Goal: Task Accomplishment & Management: Manage account settings

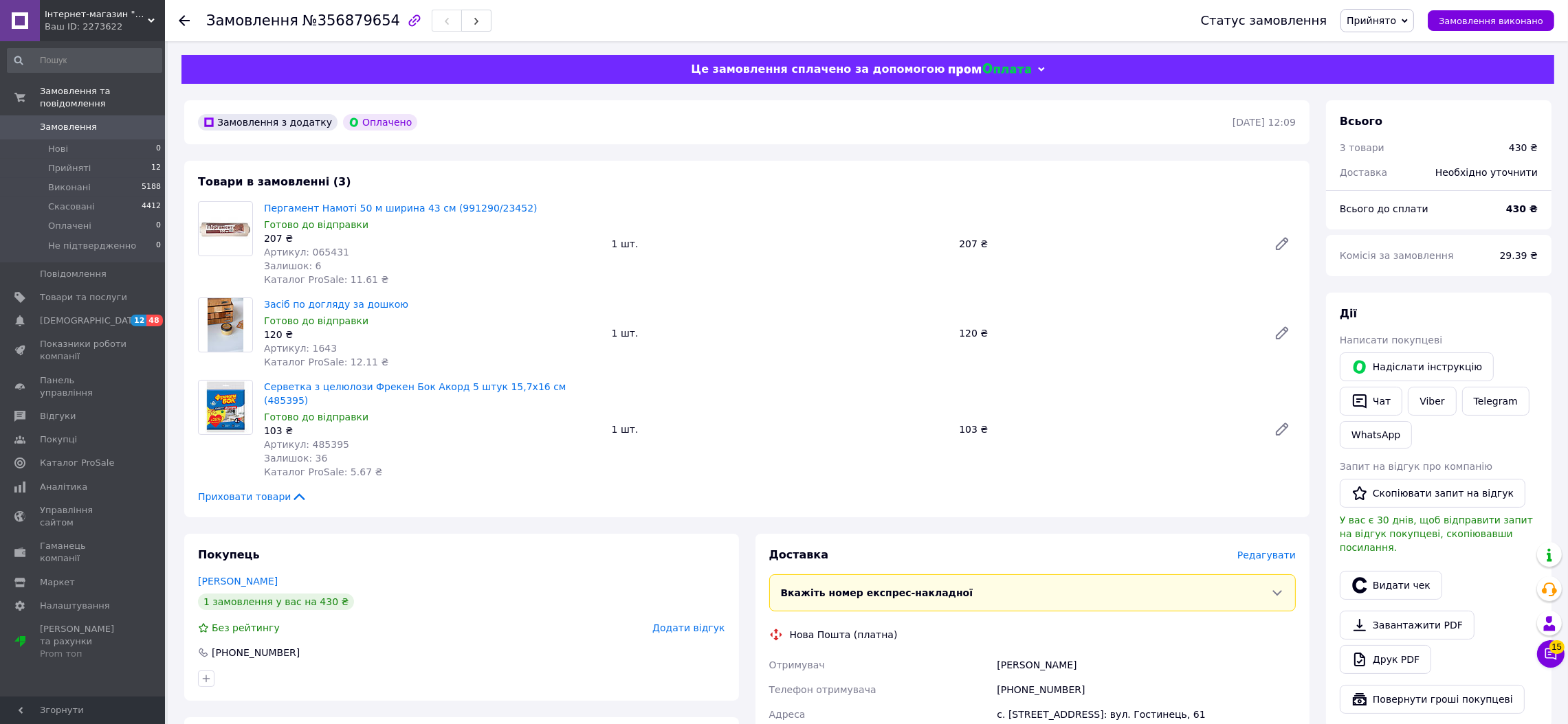
click at [73, 121] on span "Замовлення" at bounding box center [69, 127] width 57 height 12
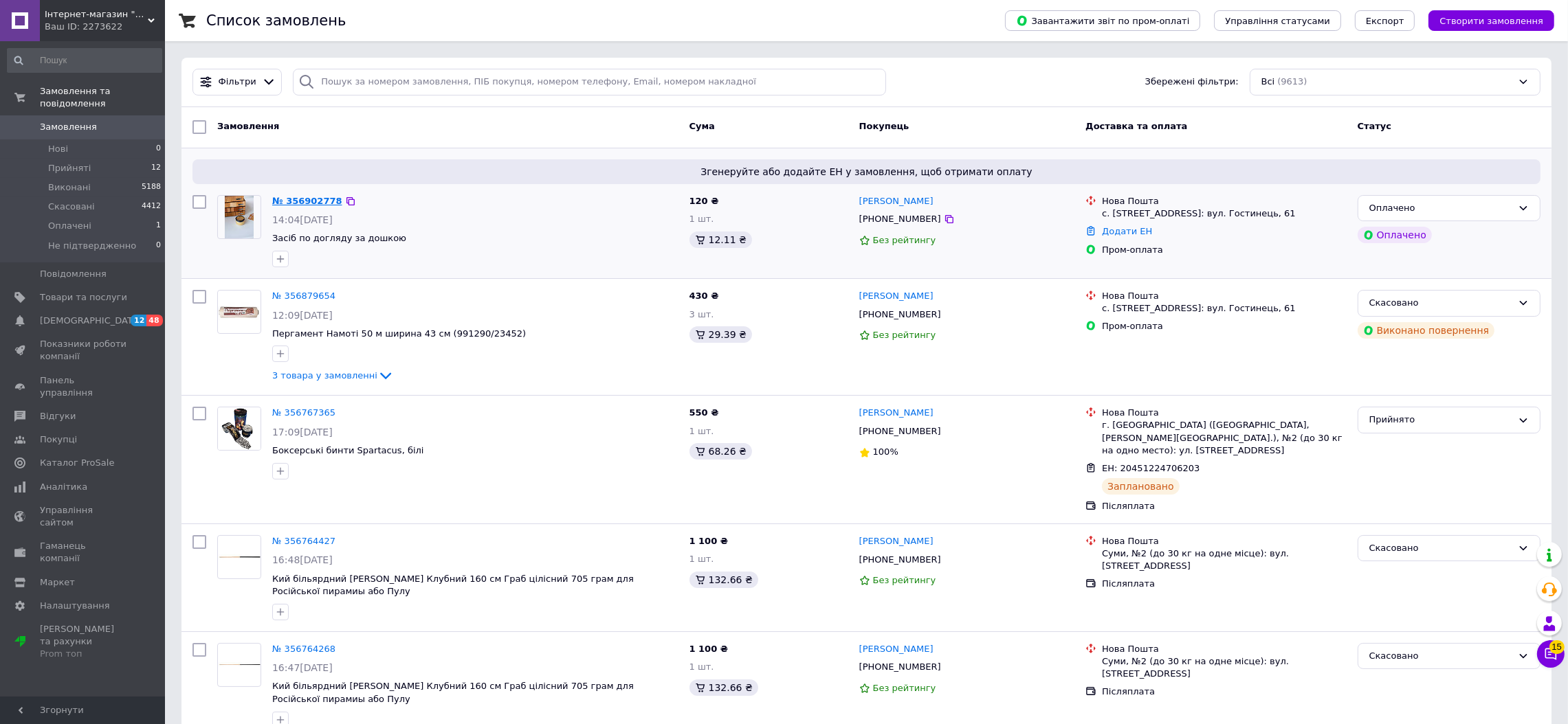
click at [295, 202] on link "№ 356902778" at bounding box center [307, 201] width 70 height 10
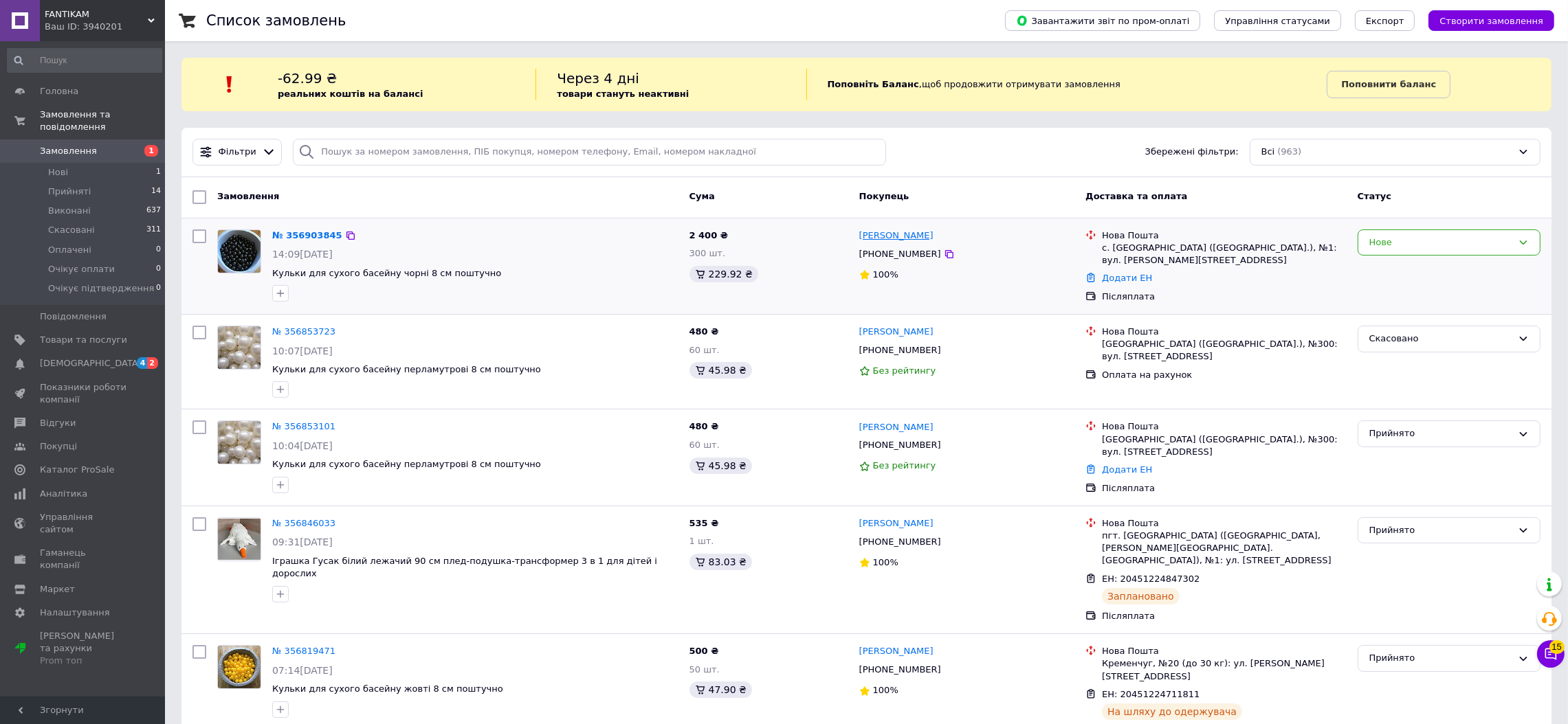
click at [903, 238] on link "[PERSON_NAME]" at bounding box center [896, 236] width 74 height 13
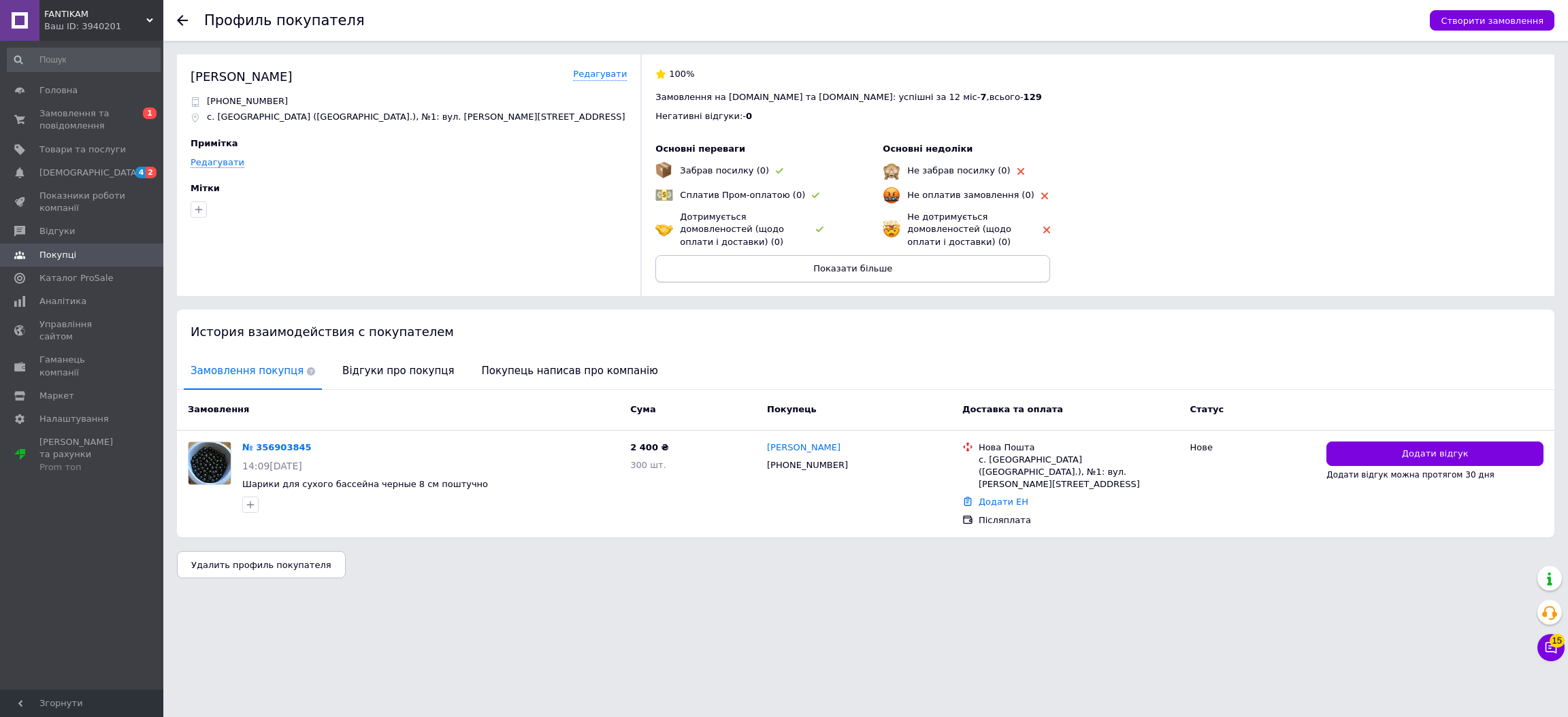
click at [857, 259] on button "Показати більше" at bounding box center [852, 269] width 395 height 27
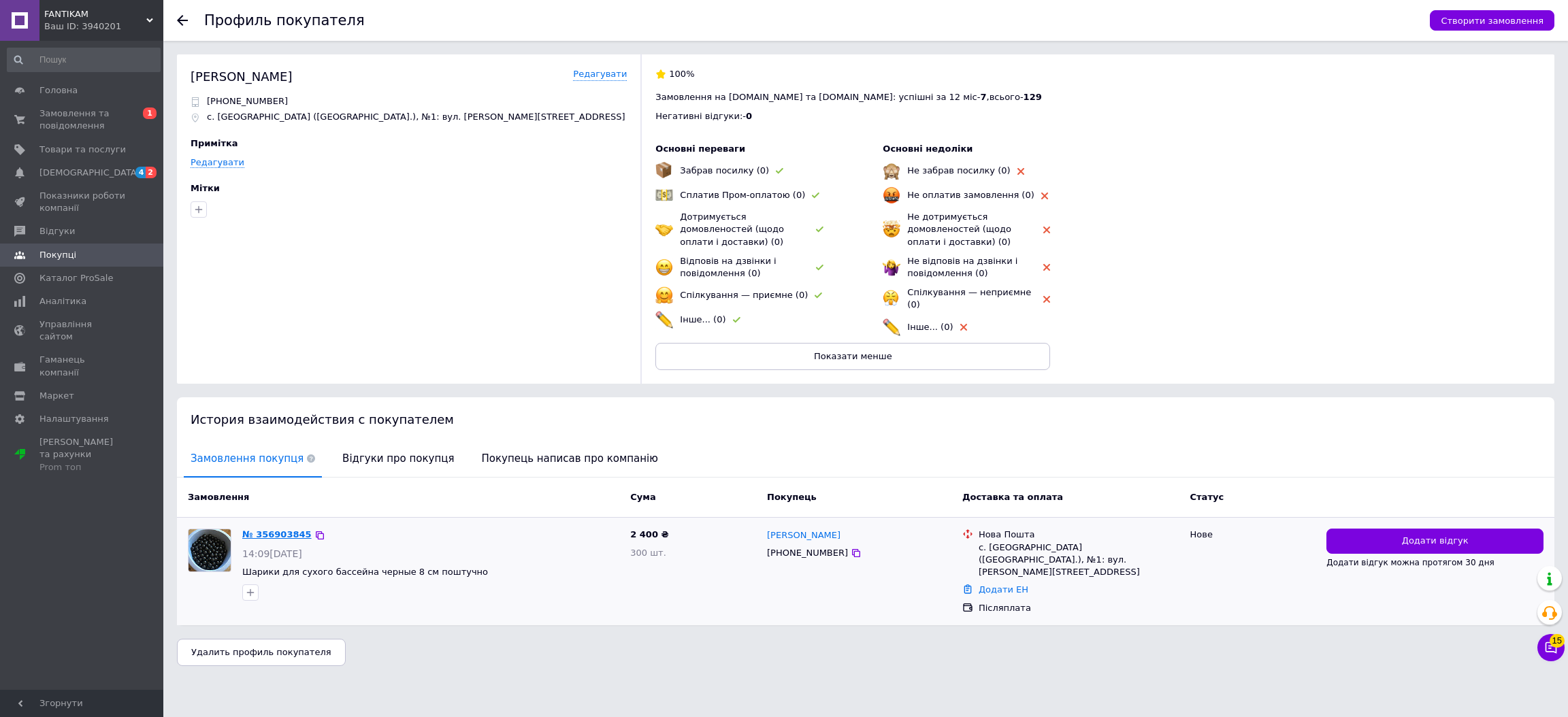
click at [274, 530] on link "№ 356903845" at bounding box center [277, 534] width 69 height 10
